Goal: Find specific page/section: Find specific page/section

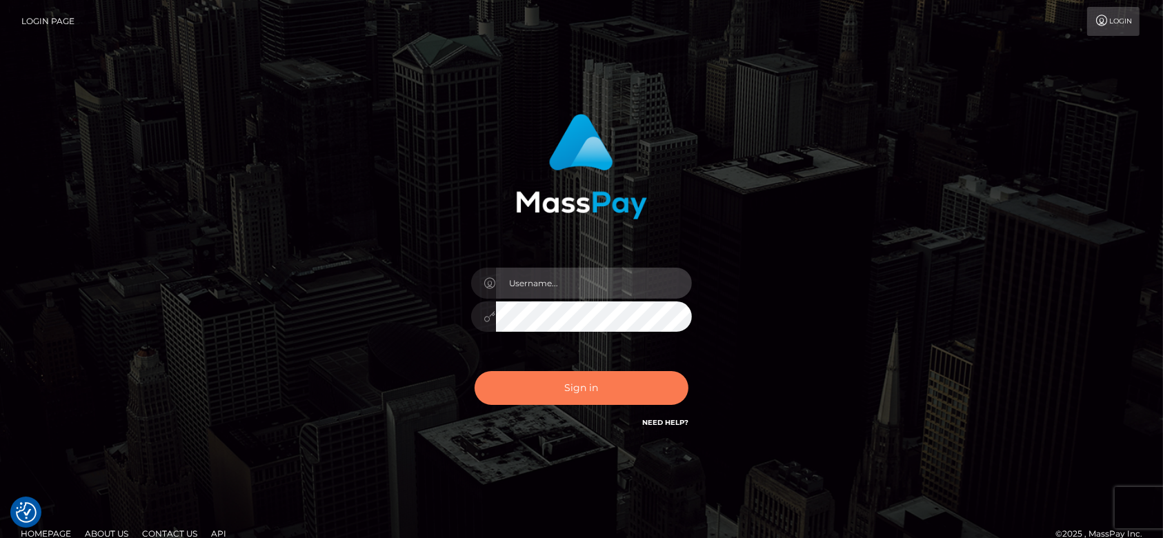
type input "fr.es"
click at [570, 383] on button "Sign in" at bounding box center [581, 388] width 214 height 34
type input "fr.es"
click at [565, 379] on button "Sign in" at bounding box center [581, 388] width 214 height 34
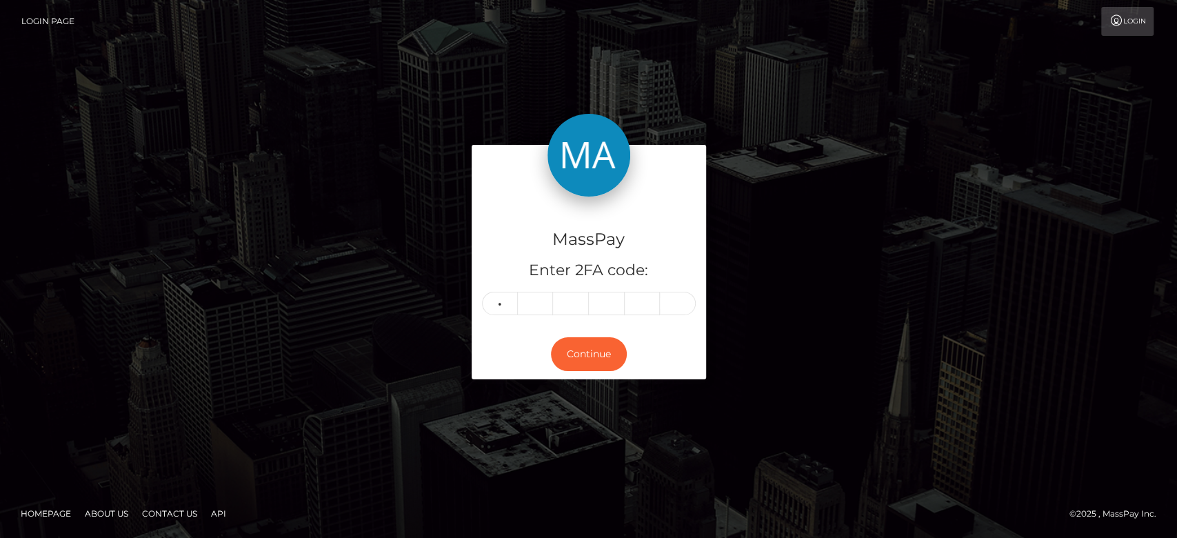
type input "2"
type input "9"
type input "7"
type input "4"
type input "5"
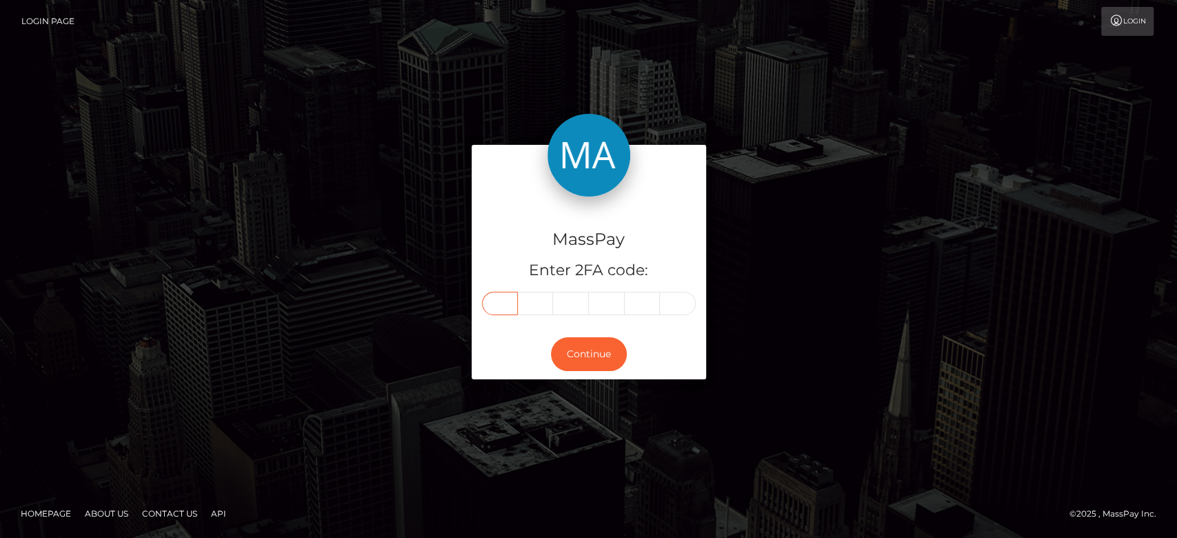
type input "2"
type input "9"
type input "3"
type input "7"
type input "4"
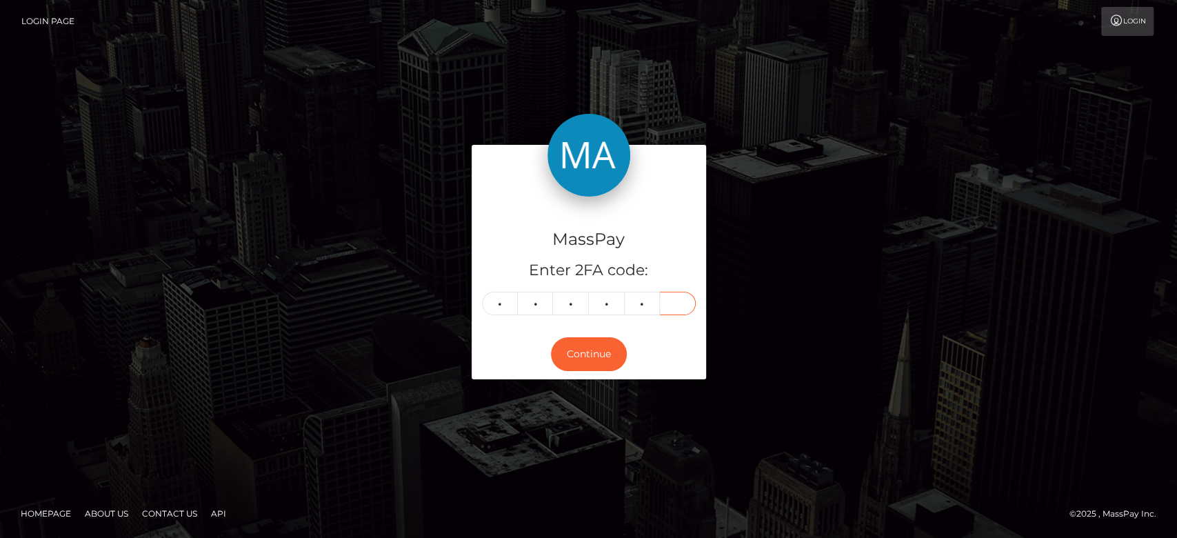
type input "5"
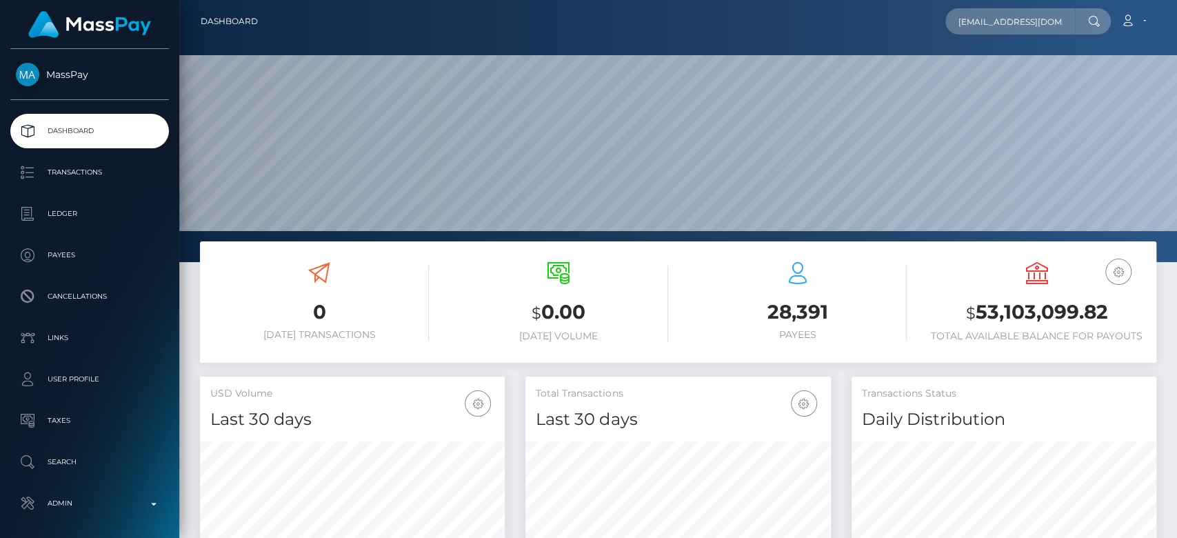
scroll to position [0, 4]
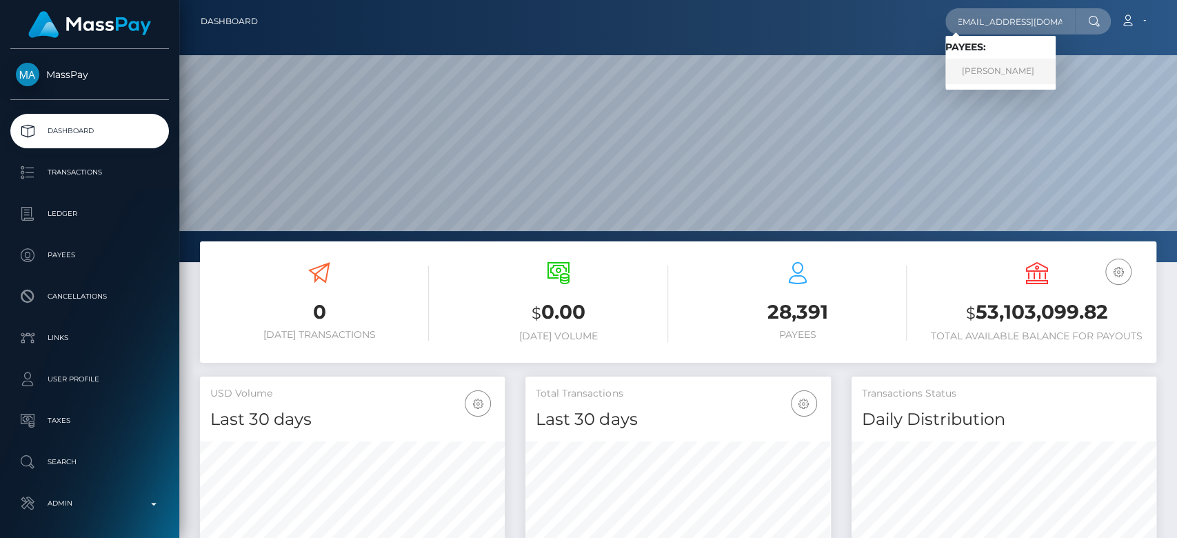
type input "Avarosana08@gmail.com"
click at [1018, 77] on link "Ava Rosana" at bounding box center [1000, 72] width 110 height 26
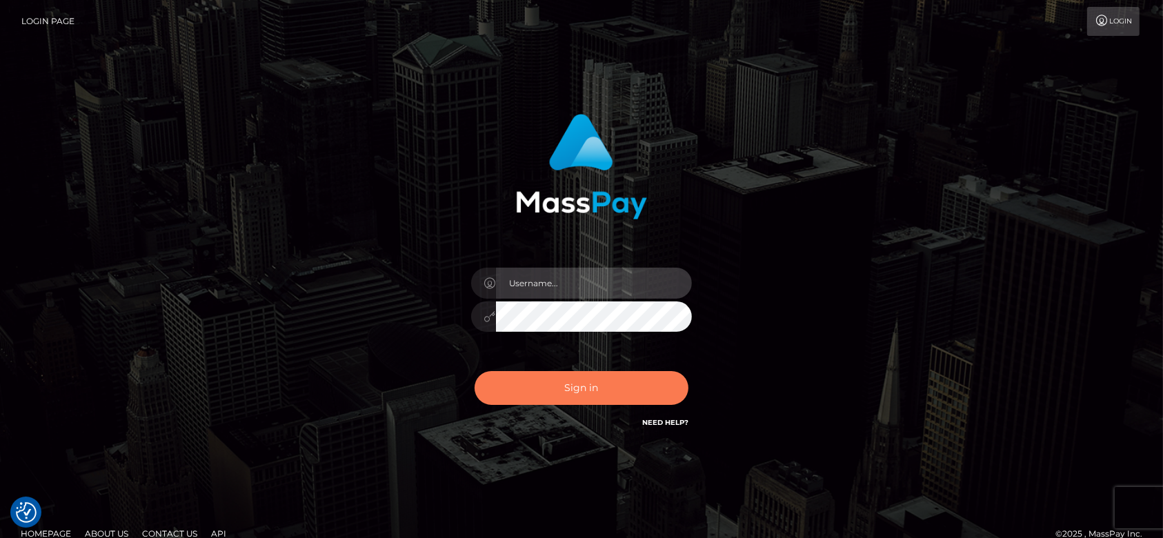
type input "fr.es"
click at [563, 383] on button "Sign in" at bounding box center [581, 388] width 214 height 34
type input "fr.es"
click at [563, 383] on button "Sign in" at bounding box center [581, 388] width 214 height 34
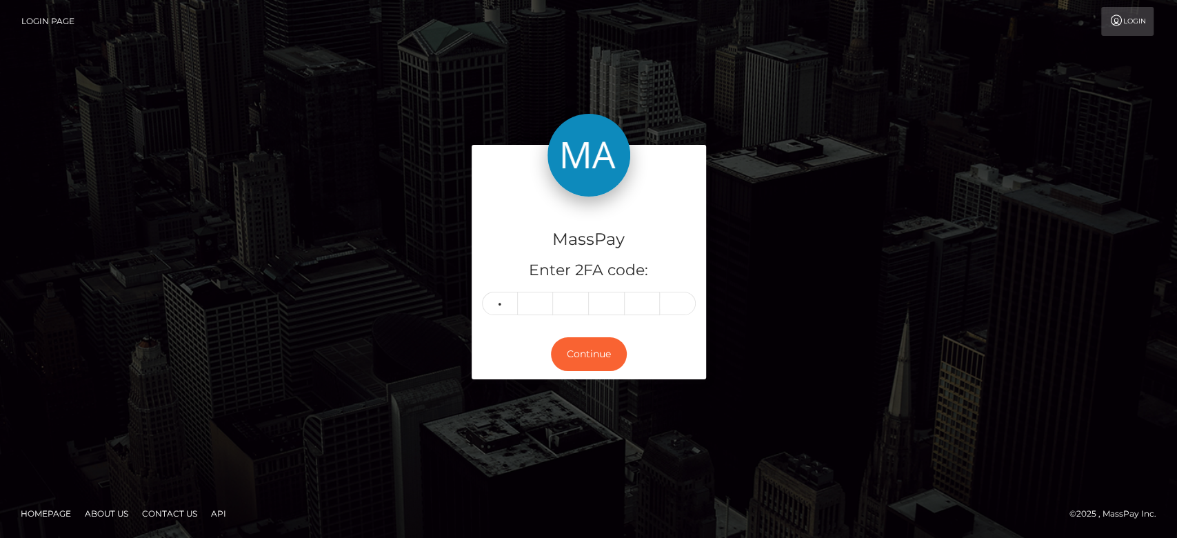
type input "9"
type input "1"
type input "8"
type input "5"
type input "9"
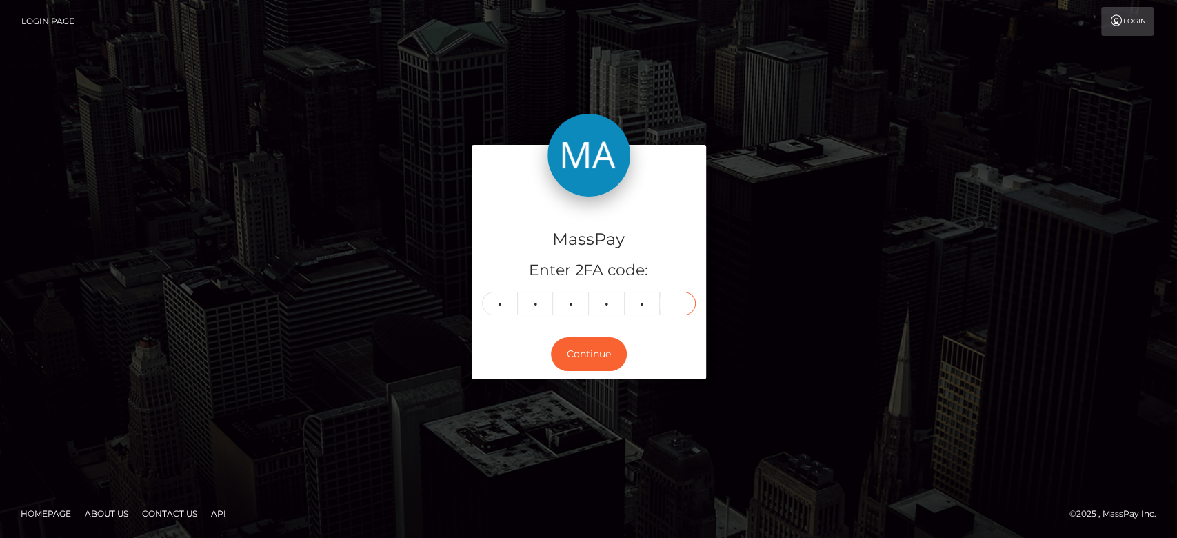
type input "3"
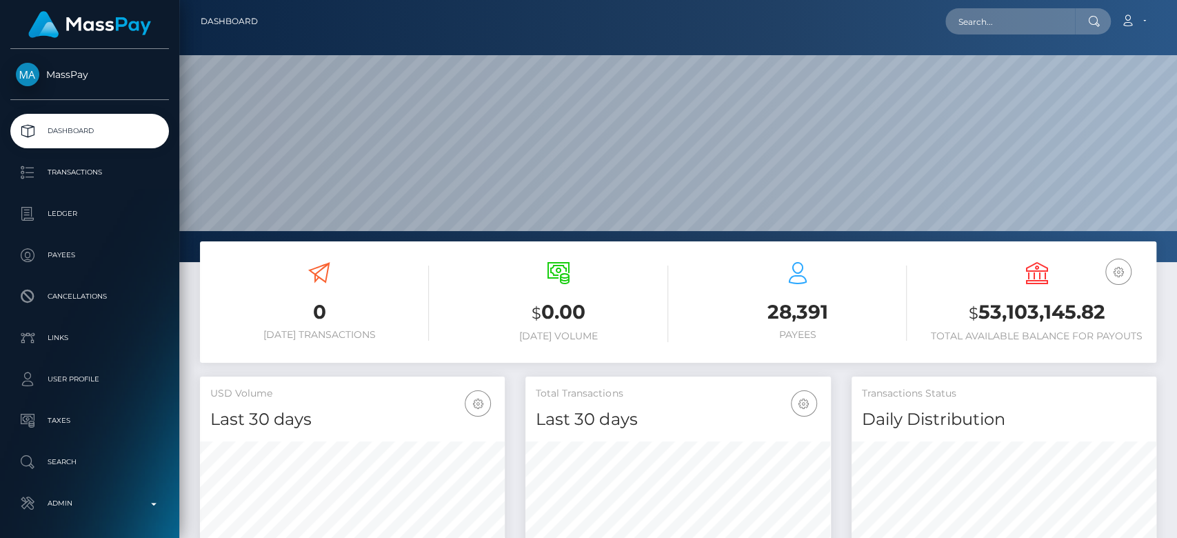
scroll to position [243, 305]
click at [974, 40] on nav "Dashboard Loading... Loading... Account Edit Profile" at bounding box center [678, 21] width 998 height 43
click at [976, 29] on input "text" at bounding box center [1010, 21] width 130 height 26
paste input "thisislucyyt@gmail.com"
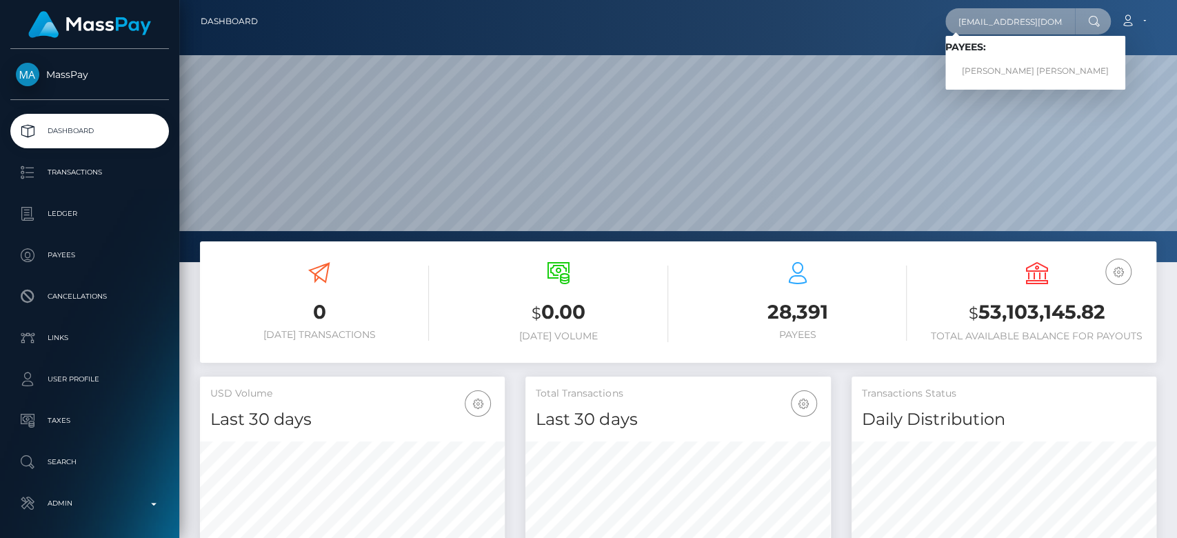
type input "thisislucyyt@gmail.com"
click at [1004, 69] on link "LUCY FRANCES CUNNINGHAM" at bounding box center [1035, 72] width 180 height 26
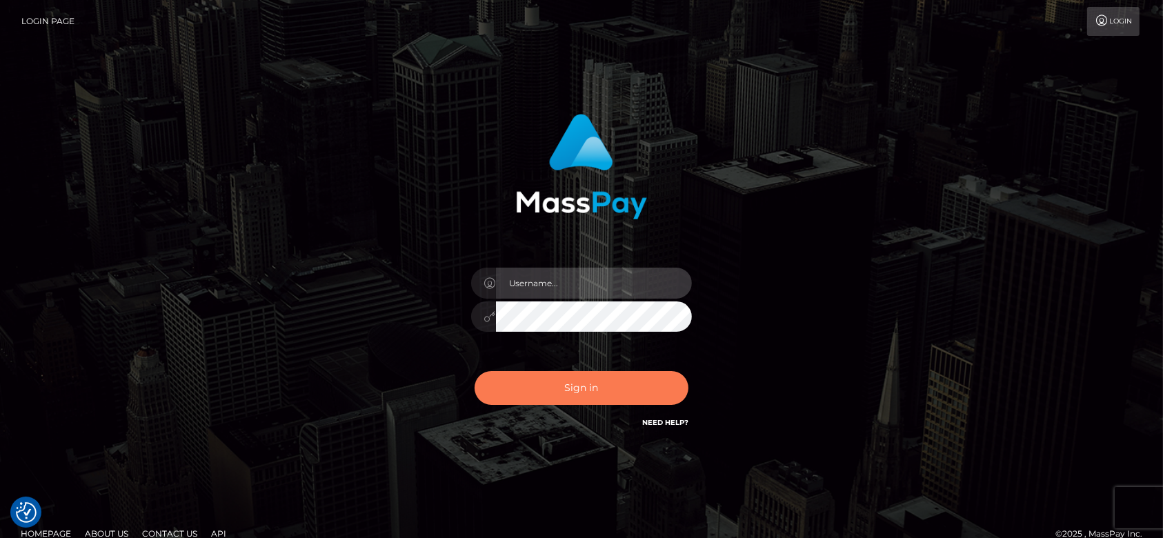
type input "[DOMAIN_NAME]"
click at [572, 380] on button "Sign in" at bounding box center [581, 388] width 214 height 34
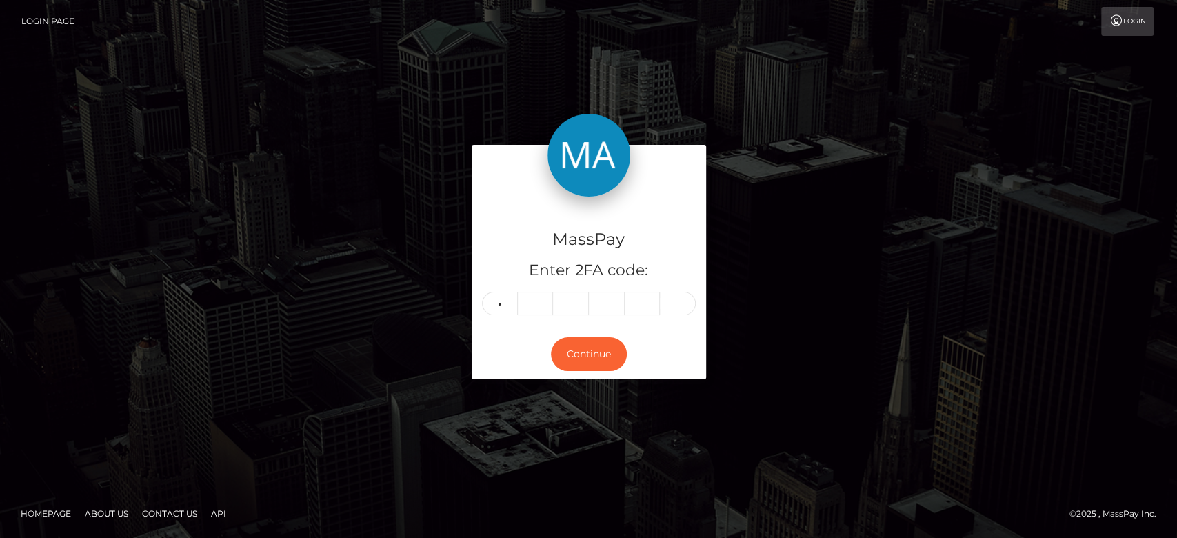
type input "8"
type input "2"
type input "5"
type input "9"
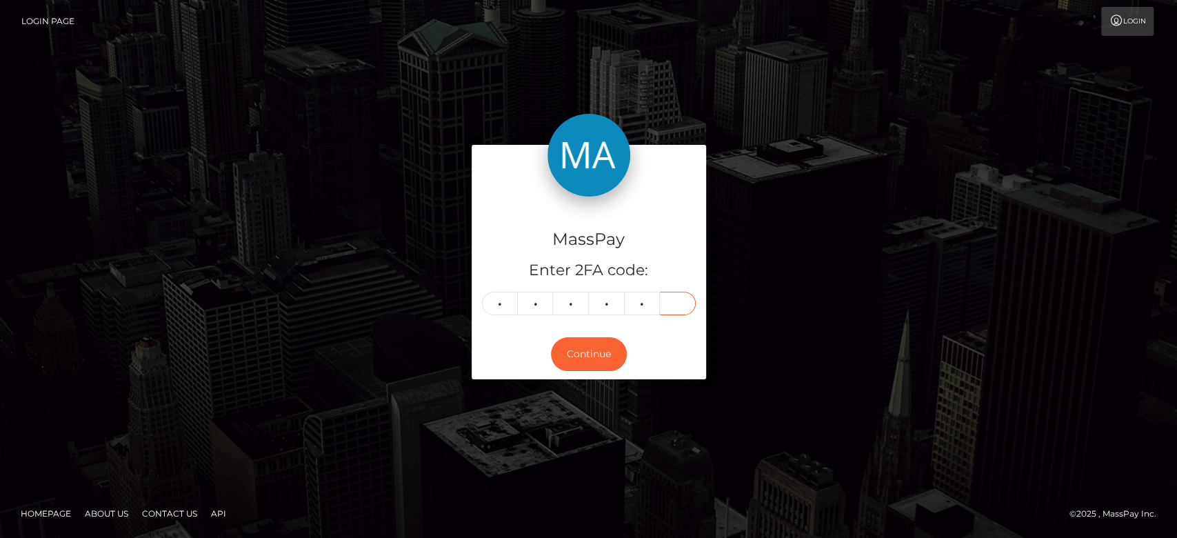
type input "0"
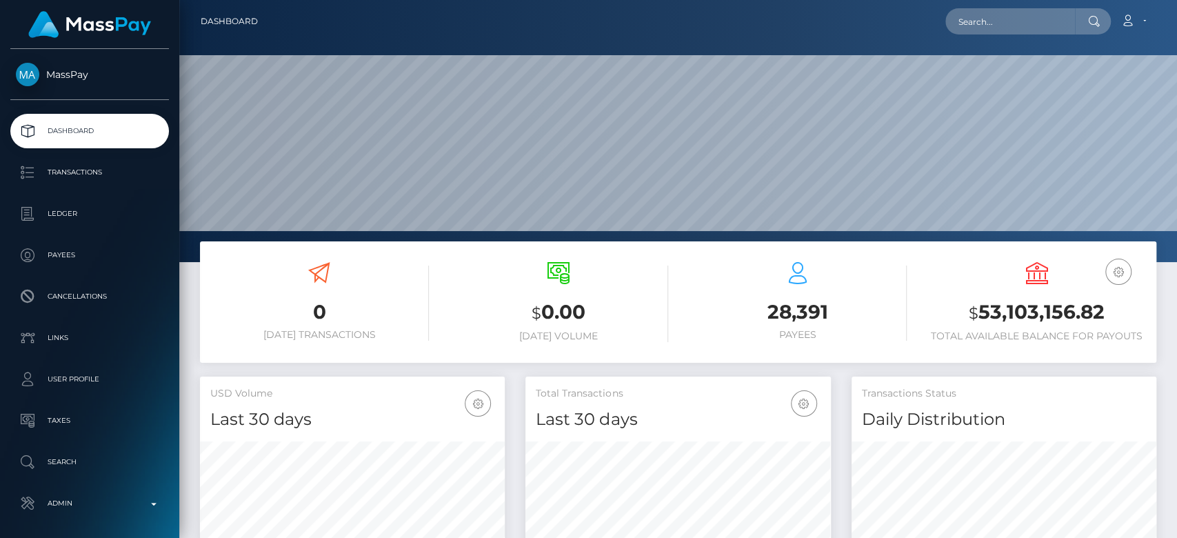
scroll to position [243, 305]
click at [1010, 23] on input "text" at bounding box center [1010, 21] width 130 height 26
paste input "[EMAIL_ADDRESS][DOMAIN_NAME]"
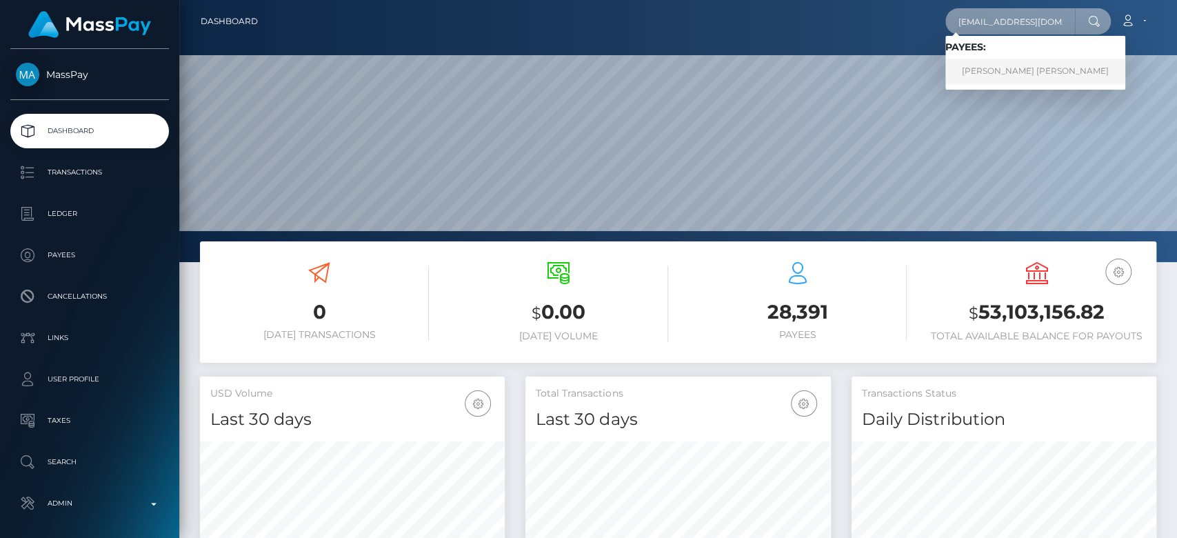
type input "[EMAIL_ADDRESS][DOMAIN_NAME]"
click at [996, 74] on link "[PERSON_NAME] [PERSON_NAME]" at bounding box center [1035, 72] width 180 height 26
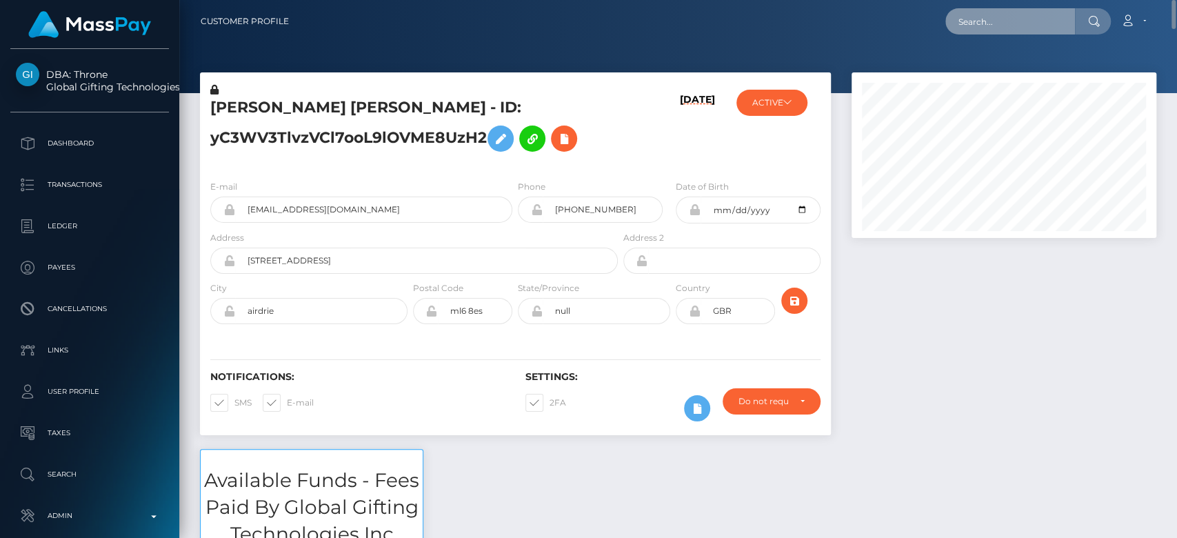
click at [1003, 25] on input "text" at bounding box center [1010, 21] width 130 height 26
paste input "[EMAIL_ADDRESS][DOMAIN_NAME]"
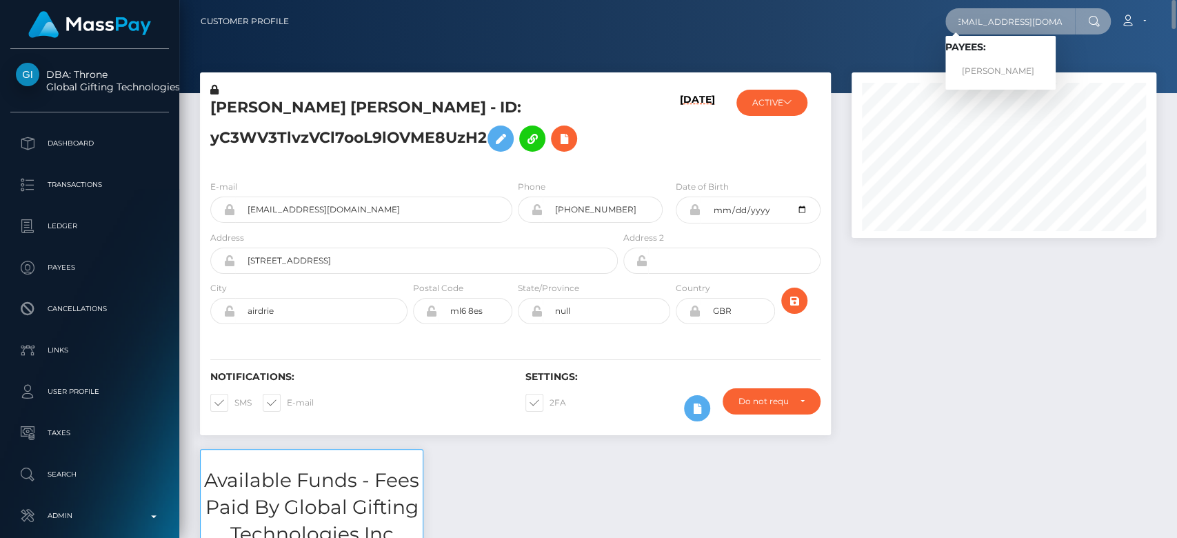
type input "[EMAIL_ADDRESS][DOMAIN_NAME]"
click at [1003, 68] on link "[PERSON_NAME]" at bounding box center [1000, 72] width 110 height 26
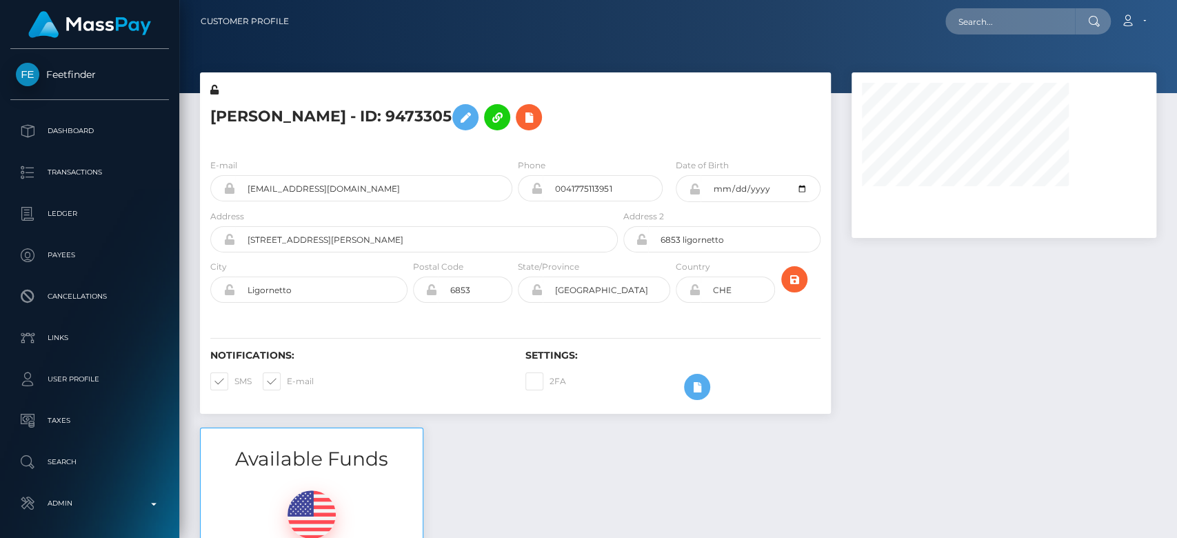
click at [867, 270] on div at bounding box center [1003, 249] width 325 height 355
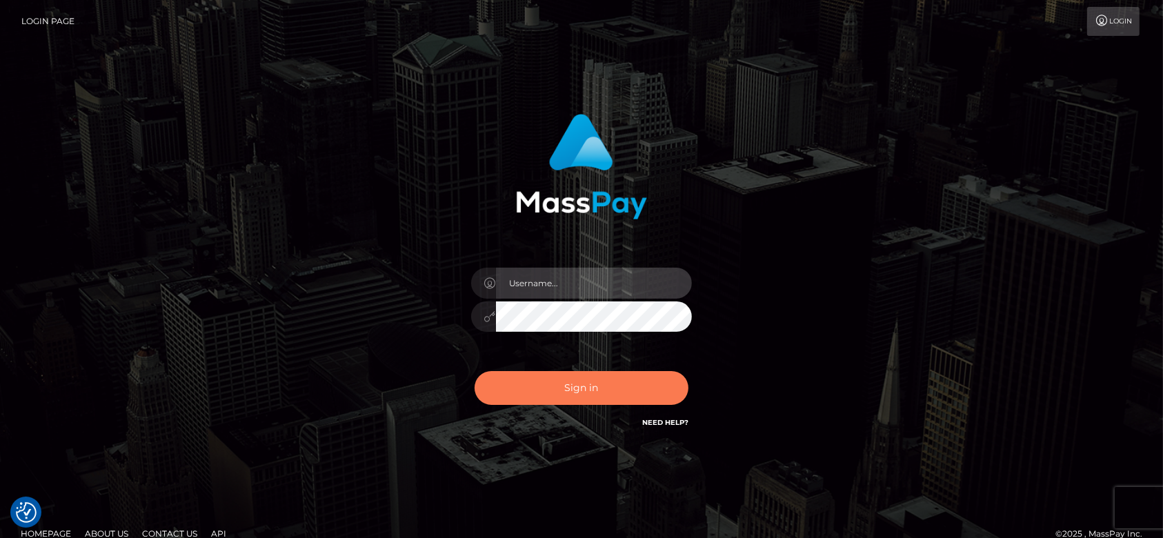
type input "fr.es"
click at [553, 383] on button "Sign in" at bounding box center [581, 388] width 214 height 34
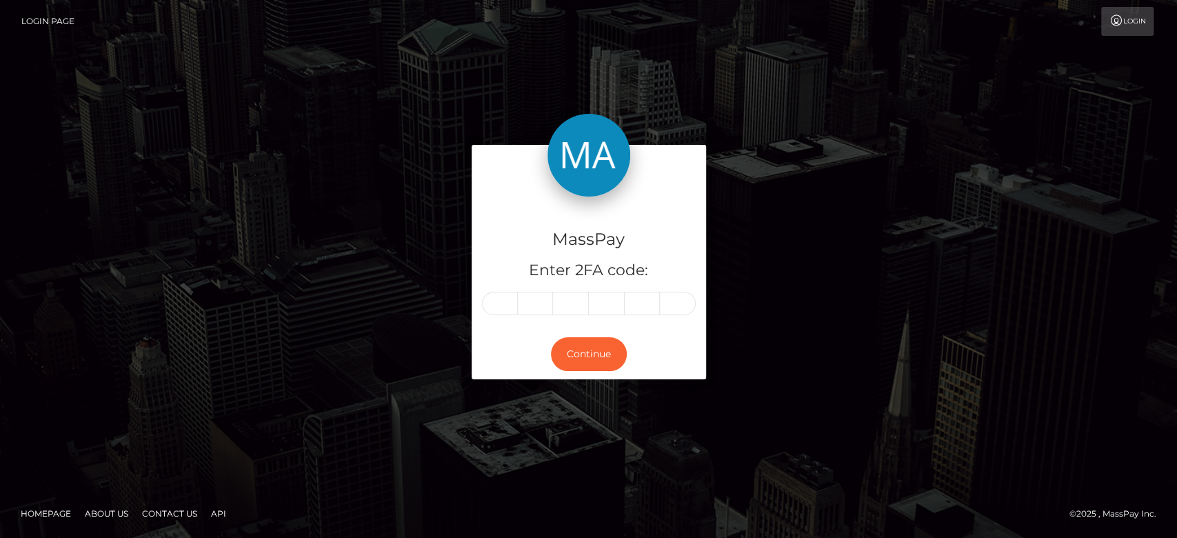
click at [503, 300] on input "text" at bounding box center [500, 303] width 36 height 23
type input "8"
type input "5"
type input "4"
type input "2"
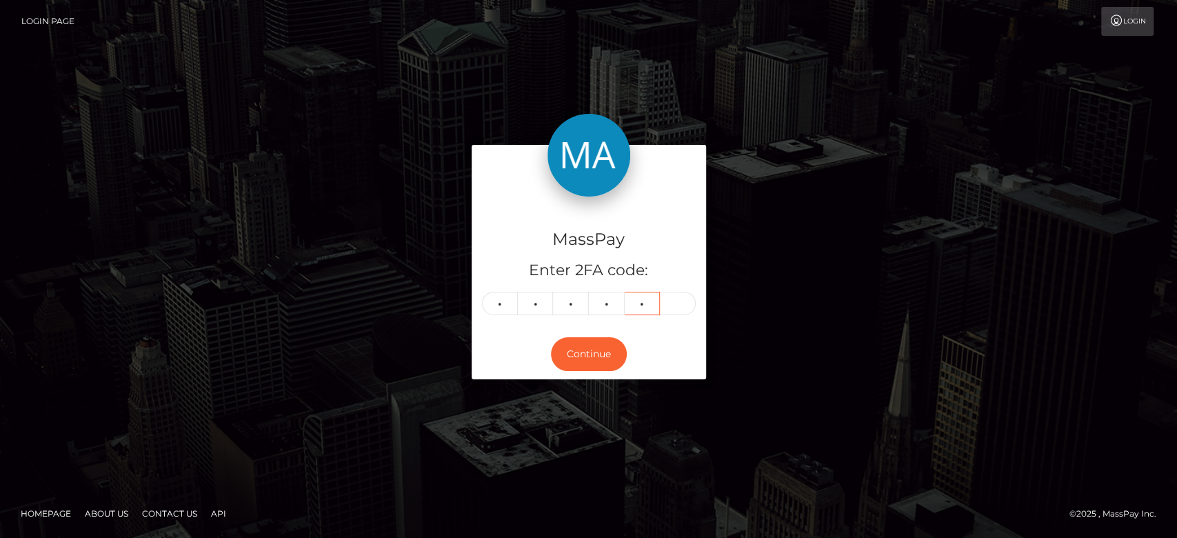
type input "1"
type input "5"
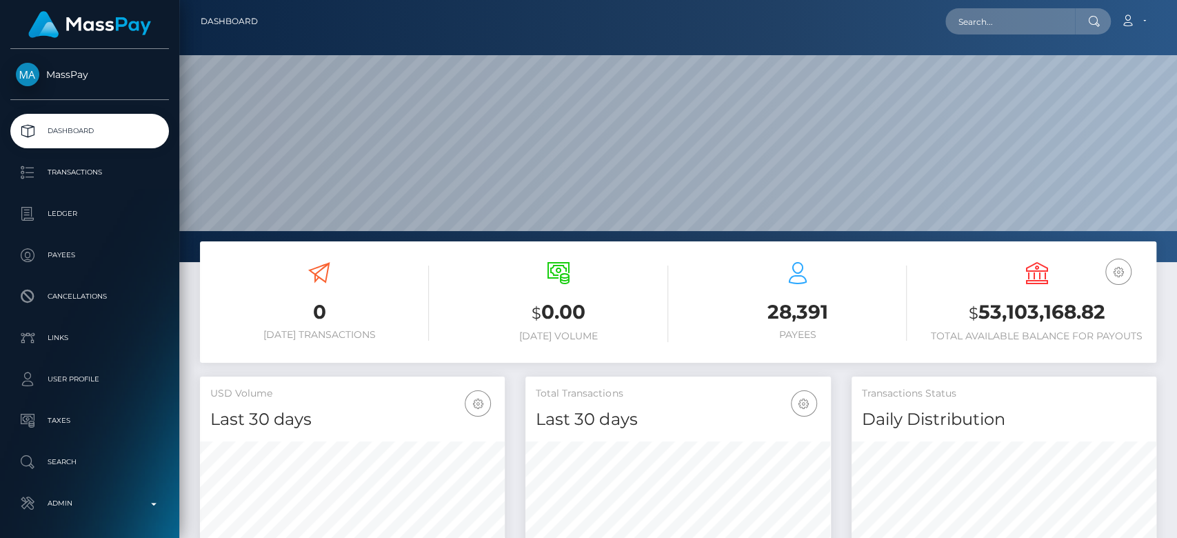
scroll to position [243, 305]
click at [994, 19] on input "text" at bounding box center [1010, 21] width 130 height 26
paste input "raffaella.abde@gmail.com"
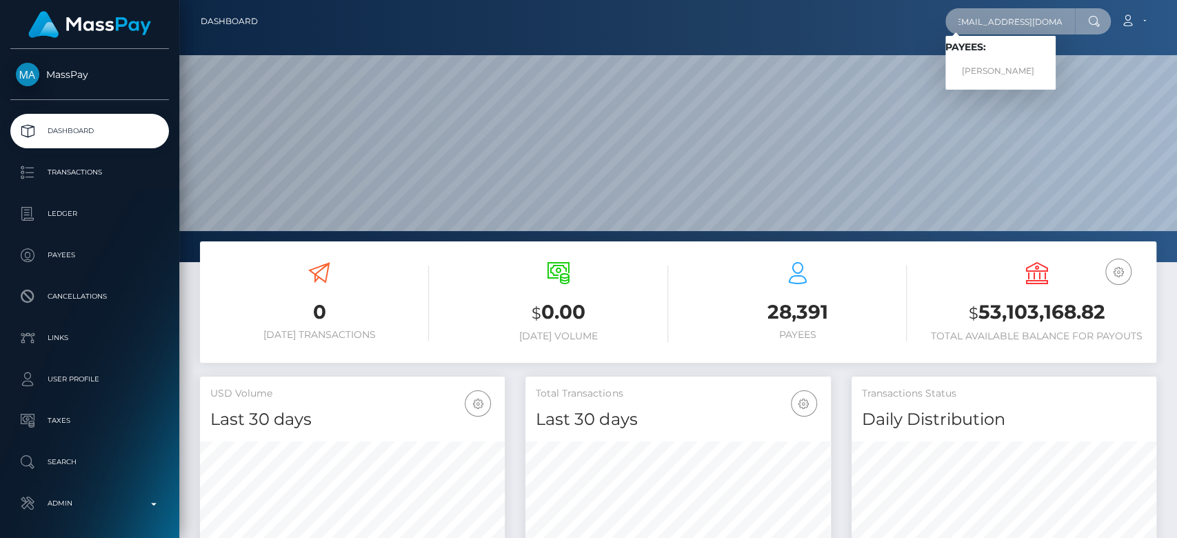
type input "[EMAIL_ADDRESS][DOMAIN_NAME]"
click at [989, 66] on link "[PERSON_NAME]" at bounding box center [1000, 72] width 110 height 26
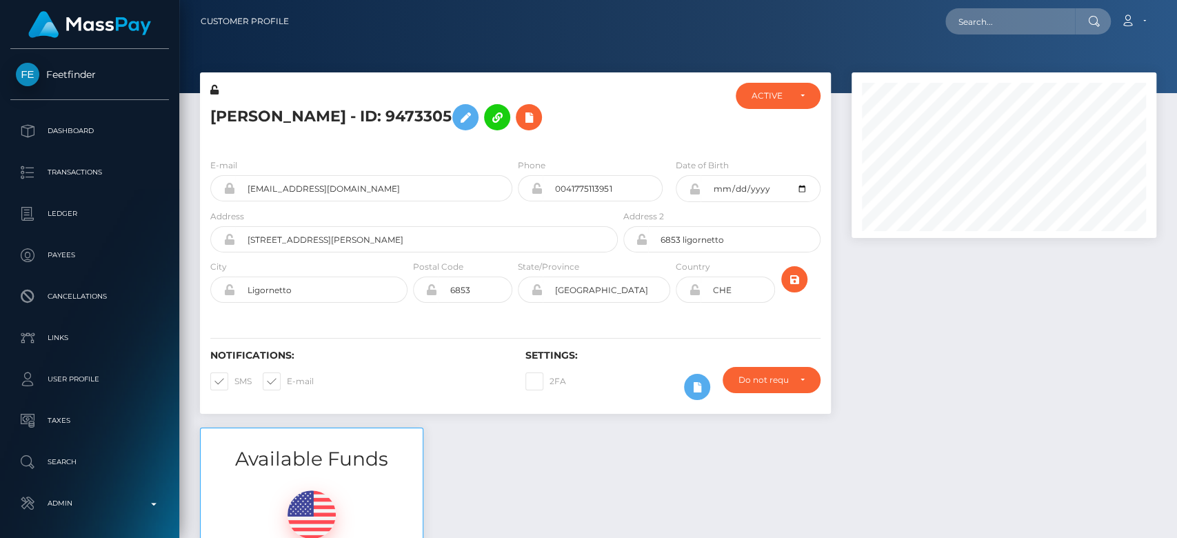
scroll to position [166, 305]
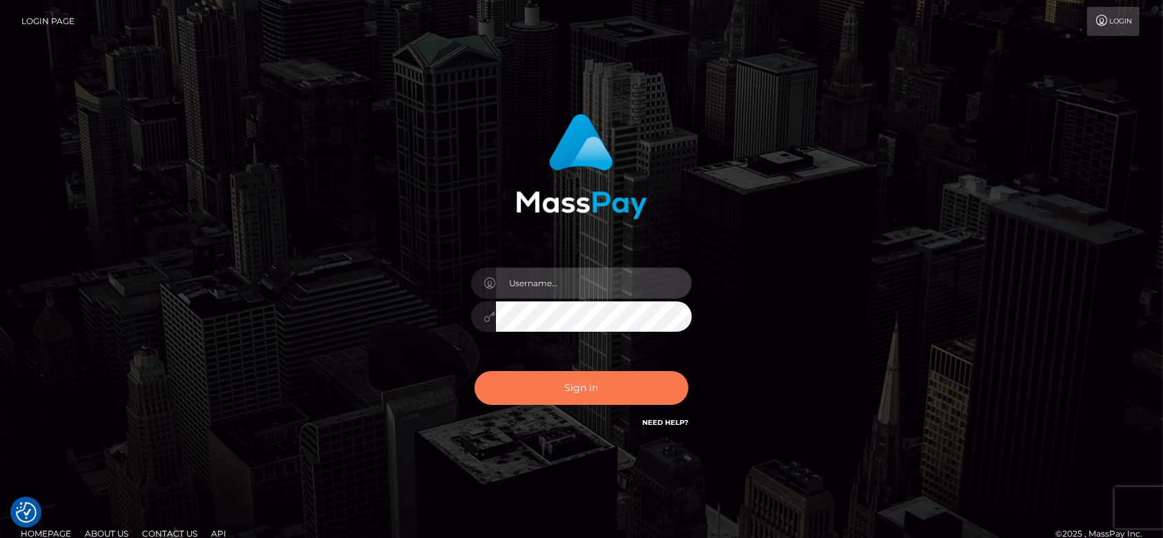
type input "fr.es"
click at [550, 373] on button "Sign in" at bounding box center [581, 388] width 214 height 34
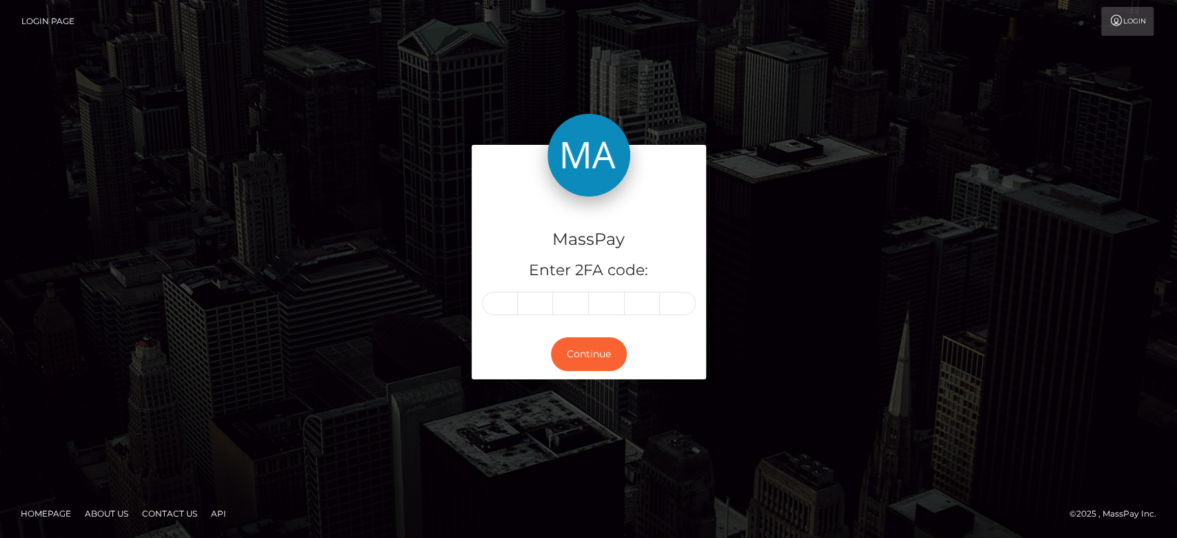
click at [497, 301] on input "text" at bounding box center [500, 303] width 36 height 23
type input "0"
type input "3"
type input "6"
type input "7"
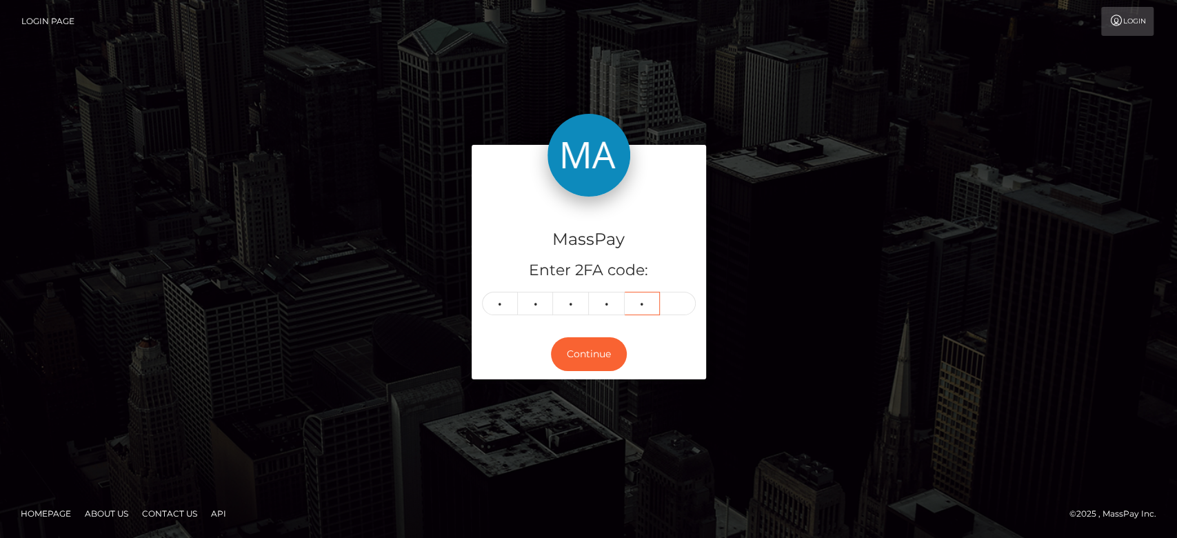
type input "6"
type input "3"
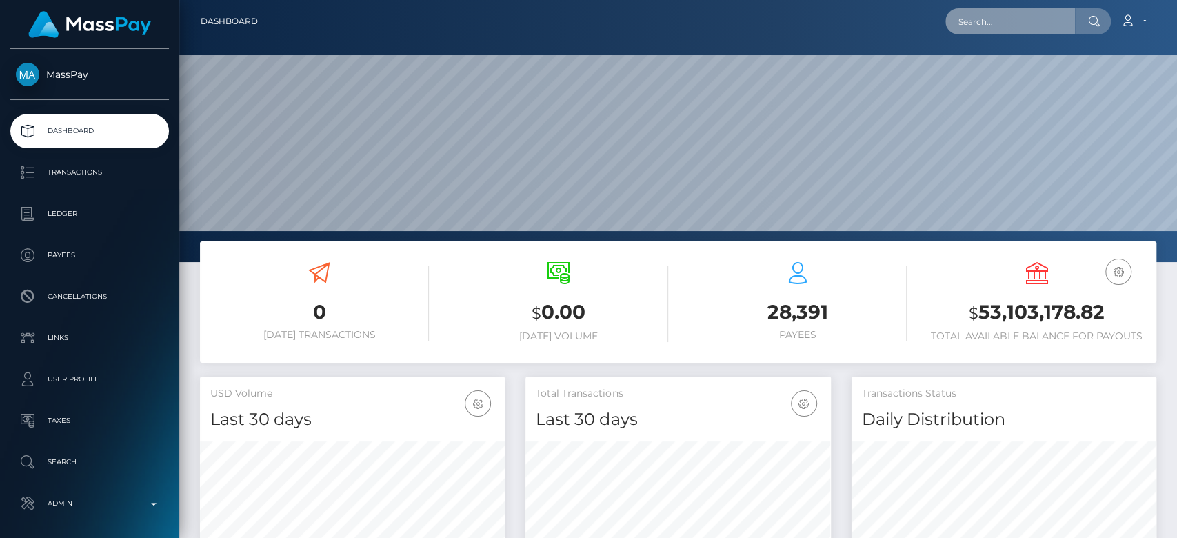
click at [967, 30] on input "text" at bounding box center [1010, 21] width 130 height 26
paste input "[EMAIL_ADDRESS][DOMAIN_NAME]"
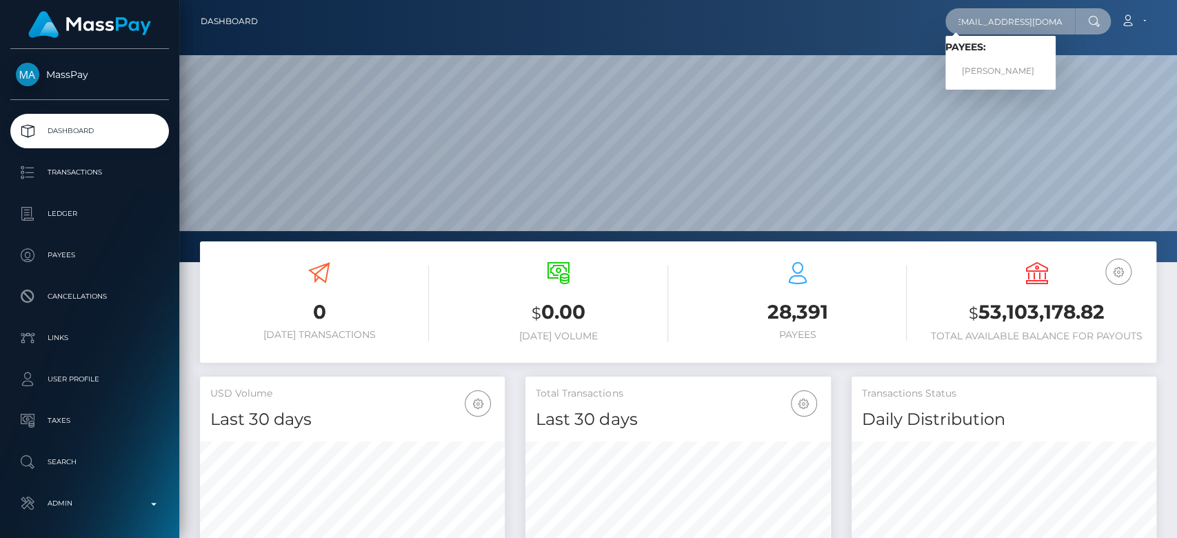
type input "[EMAIL_ADDRESS][DOMAIN_NAME]"
click at [978, 65] on link "[PERSON_NAME]" at bounding box center [1000, 72] width 110 height 26
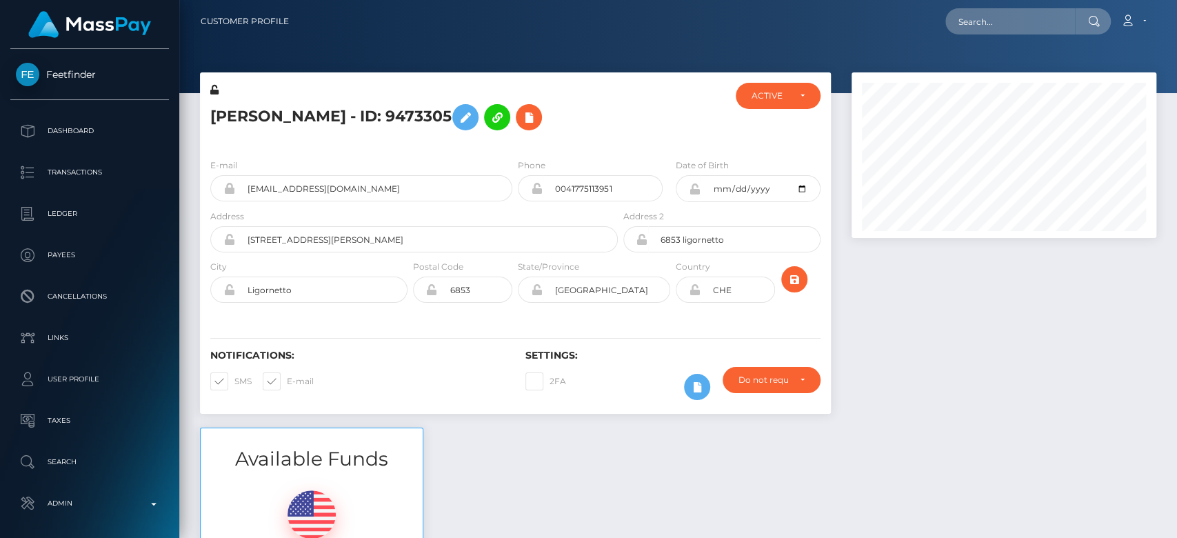
scroll to position [166, 305]
drag, startPoint x: 386, startPoint y: 118, endPoint x: 209, endPoint y: 126, distance: 177.4
click at [209, 126] on div "[PERSON_NAME] - ID: 9473305" at bounding box center [410, 115] width 421 height 65
copy h5 "[PERSON_NAME]"
click at [368, 149] on div "E-mail [EMAIL_ADDRESS][DOMAIN_NAME] Phone [DATE]" at bounding box center [515, 232] width 631 height 169
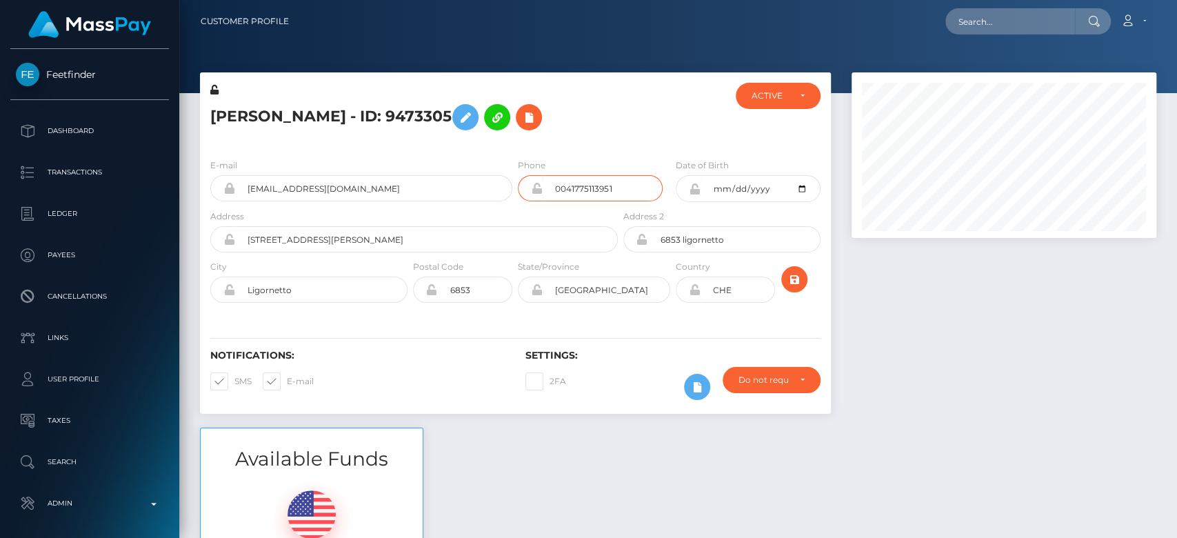
drag, startPoint x: 616, startPoint y: 190, endPoint x: 550, endPoint y: 192, distance: 66.2
click at [550, 192] on input "0041775113951" at bounding box center [603, 188] width 120 height 26
